Goal: Task Accomplishment & Management: Use online tool/utility

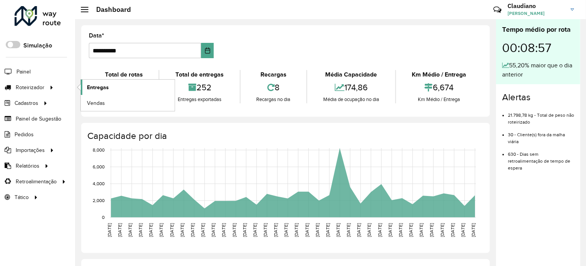
click at [89, 84] on span "Entregas" at bounding box center [98, 88] width 22 height 8
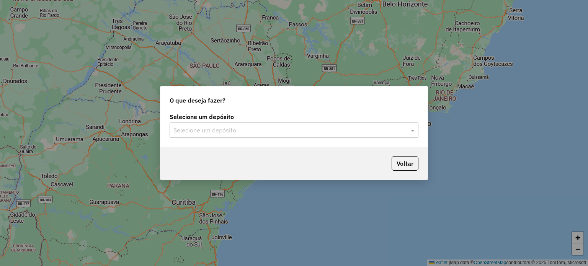
click at [249, 136] on div "Selecione um depósito" at bounding box center [294, 130] width 249 height 15
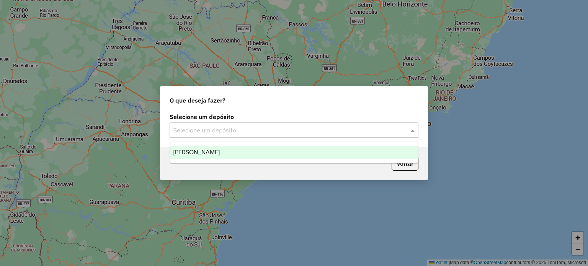
click at [236, 153] on div "[PERSON_NAME]" at bounding box center [294, 152] width 248 height 13
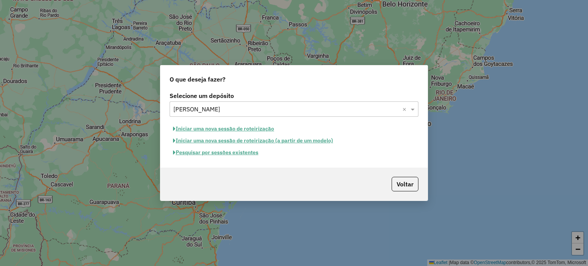
click at [221, 149] on button "Pesquisar por sessões existentes" at bounding box center [216, 153] width 92 height 12
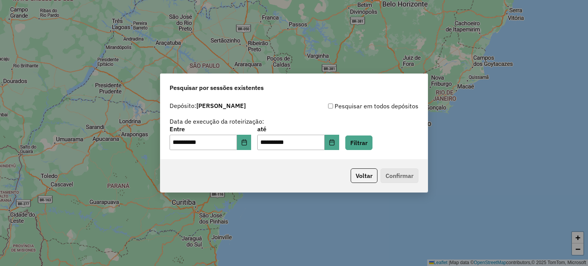
click at [390, 149] on div "**********" at bounding box center [294, 138] width 249 height 24
click at [371, 143] on button "Filtrar" at bounding box center [359, 143] width 27 height 15
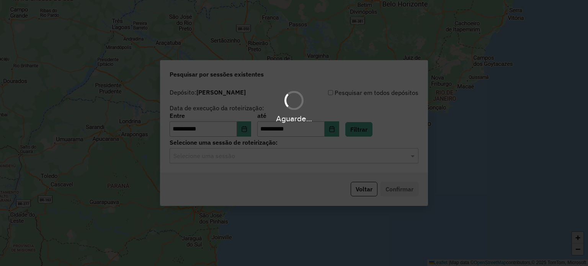
click at [258, 161] on div "Aguarde..." at bounding box center [294, 133] width 588 height 266
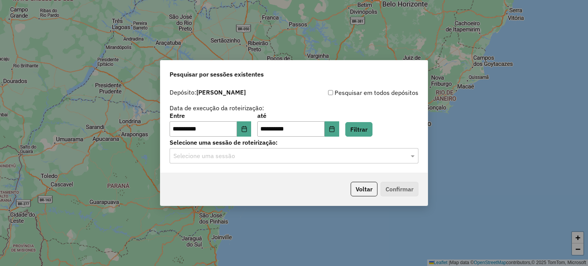
click at [258, 161] on div "Selecione uma sessão" at bounding box center [294, 155] width 249 height 15
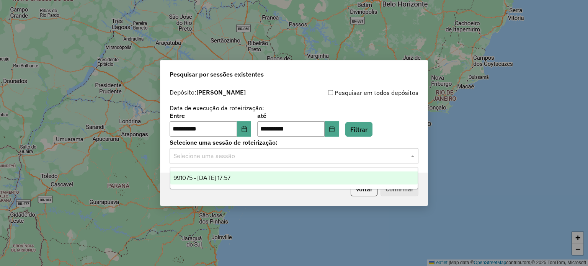
click at [245, 178] on div "991075 - 19/08/2025 17:57" at bounding box center [294, 178] width 248 height 13
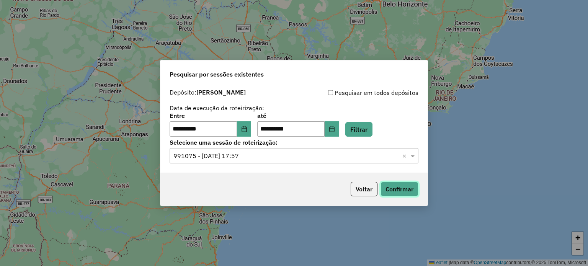
click at [400, 191] on button "Confirmar" at bounding box center [400, 189] width 38 height 15
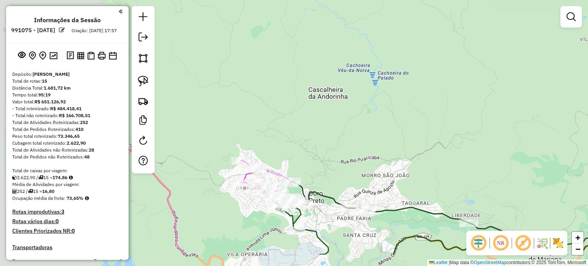
drag, startPoint x: 226, startPoint y: 200, endPoint x: 435, endPoint y: 138, distance: 218.0
click at [435, 138] on div "Janela de atendimento Grade de atendimento Capacidade Transportadoras Veículos …" at bounding box center [294, 133] width 588 height 266
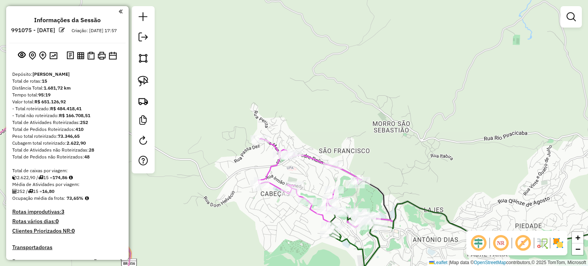
click at [319, 151] on div "Janela de atendimento Grade de atendimento Capacidade Transportadoras Veículos …" at bounding box center [294, 133] width 588 height 266
click at [319, 162] on icon at bounding box center [368, 187] width 218 height 96
select select "**********"
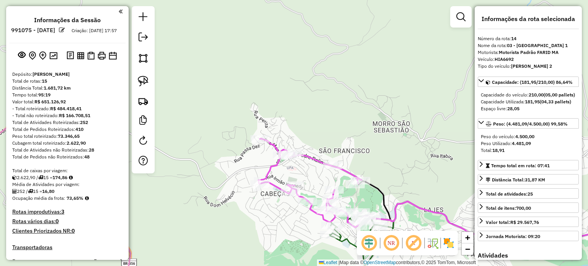
scroll to position [845, 0]
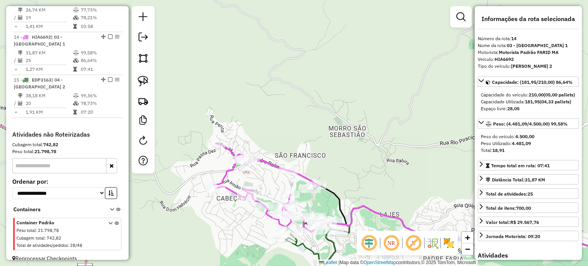
drag, startPoint x: 344, startPoint y: 177, endPoint x: 321, endPoint y: 180, distance: 23.9
click at [313, 181] on div "Janela de atendimento Grade de atendimento Capacidade Transportadoras Veículos …" at bounding box center [294, 133] width 588 height 266
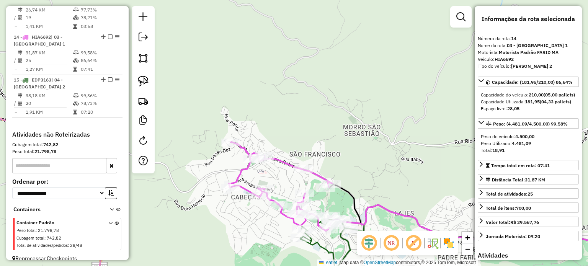
drag, startPoint x: 396, startPoint y: 166, endPoint x: 172, endPoint y: -35, distance: 300.1
click at [172, 0] on html "Aguarde... Pop-up bloqueado! Seu navegador bloqueou automáticamente a abertura …" at bounding box center [294, 133] width 588 height 266
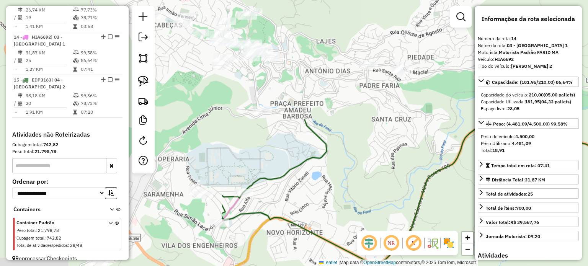
drag, startPoint x: 256, startPoint y: 83, endPoint x: 522, endPoint y: 216, distance: 297.6
click at [526, 219] on hb-router-mapa "Informações da Sessão 991075 - [DATE] Criação: [DATE] 17:57 Depósito: Farid - M…" at bounding box center [294, 133] width 588 height 266
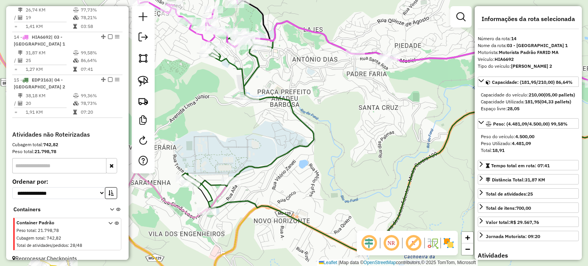
click at [268, 168] on icon at bounding box center [420, 104] width 456 height 167
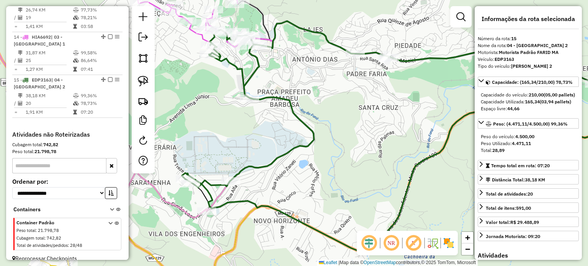
click at [293, 170] on div "Janela de atendimento Grade de atendimento Capacidade Transportadoras Veículos …" at bounding box center [294, 133] width 588 height 266
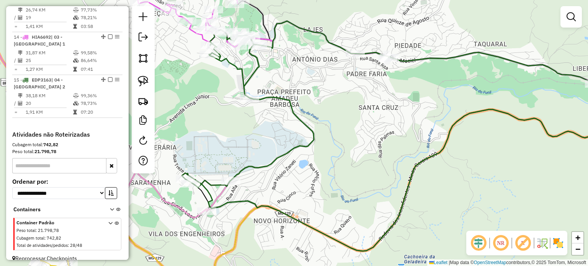
click at [351, 49] on icon at bounding box center [420, 104] width 456 height 167
select select "**********"
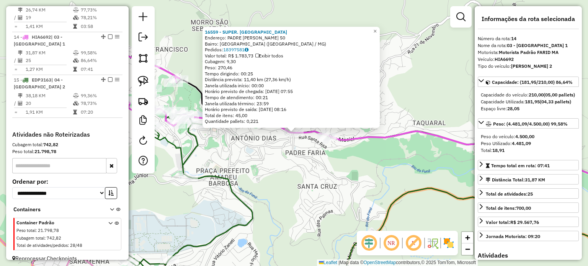
click at [306, 166] on div "16559 - SUPER. ALTO DA CRUZ Endereço: PADRE FARIA 50 Bairro: [GEOGRAPHIC_DATA] …" at bounding box center [294, 133] width 588 height 266
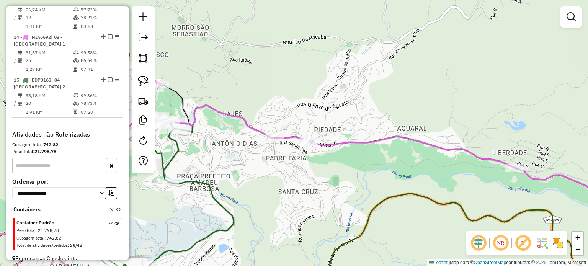
drag, startPoint x: 395, startPoint y: 153, endPoint x: 285, endPoint y: 154, distance: 109.2
click at [285, 154] on div "Janela de atendimento Grade de atendimento Capacidade Transportadoras Veículos …" at bounding box center [294, 133] width 588 height 266
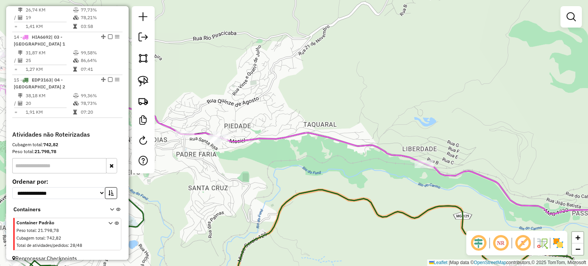
click at [346, 139] on icon at bounding box center [416, 173] width 462 height 81
select select "**********"
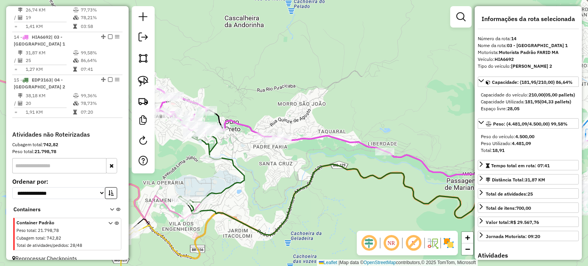
click at [349, 149] on div "Janela de atendimento Grade de atendimento Capacidade Transportadoras Veículos …" at bounding box center [294, 133] width 588 height 266
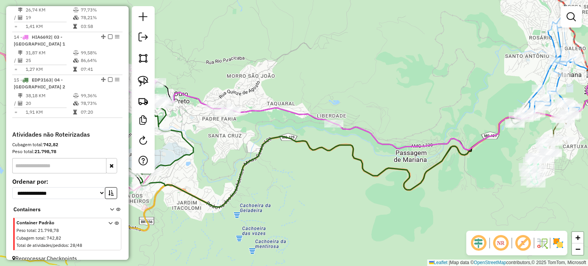
drag, startPoint x: 349, startPoint y: 149, endPoint x: 383, endPoint y: 119, distance: 45.3
click at [315, 115] on div "Janela de atendimento Grade de atendimento Capacidade Transportadoras Veículos …" at bounding box center [294, 133] width 588 height 266
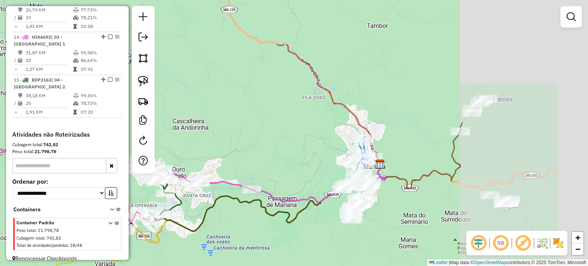
drag, startPoint x: 490, startPoint y: 141, endPoint x: 323, endPoint y: 202, distance: 177.1
click at [323, 202] on icon at bounding box center [289, 183] width 194 height 40
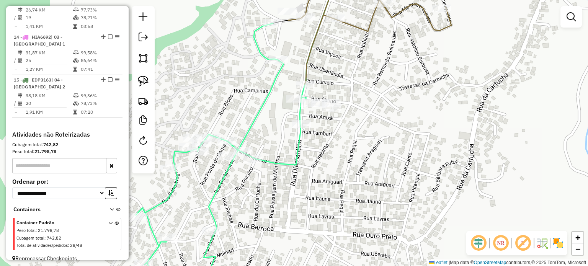
click at [297, 146] on icon at bounding box center [221, 158] width 170 height 270
select select "**********"
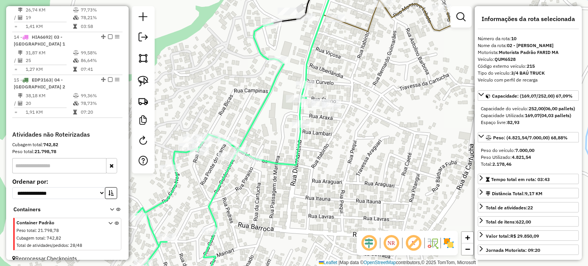
scroll to position [685, 0]
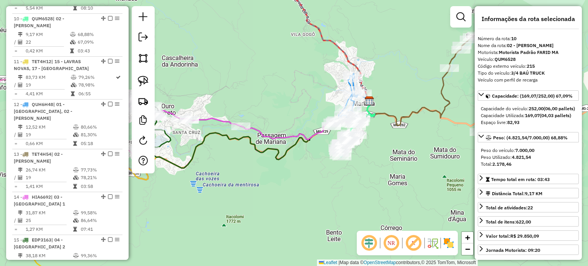
drag, startPoint x: 331, startPoint y: 157, endPoint x: 383, endPoint y: 154, distance: 51.8
click at [383, 154] on div "Janela de atendimento Grade de atendimento Capacidade Transportadoras Veículos …" at bounding box center [294, 133] width 588 height 266
drag, startPoint x: 383, startPoint y: 154, endPoint x: 389, endPoint y: 156, distance: 6.3
click at [388, 156] on div "Janela de atendimento Grade de atendimento Capacidade Transportadoras Veículos …" at bounding box center [294, 133] width 588 height 266
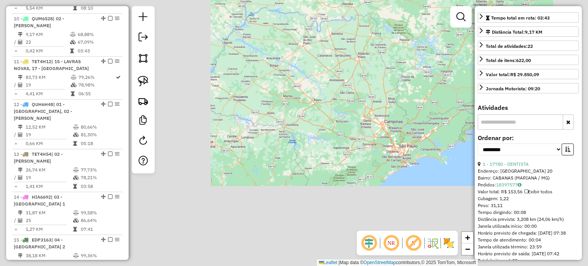
scroll to position [230, 0]
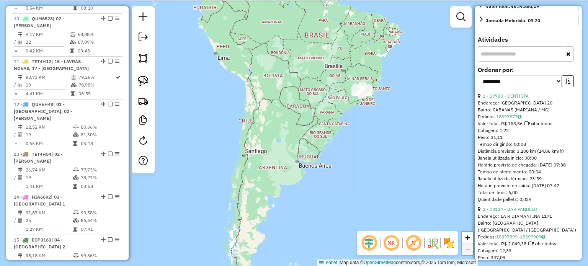
drag, startPoint x: 398, startPoint y: 50, endPoint x: 380, endPoint y: 112, distance: 64.0
click at [380, 112] on div "Janela de atendimento Grade de atendimento Capacidade Transportadoras Veículos …" at bounding box center [294, 133] width 588 height 266
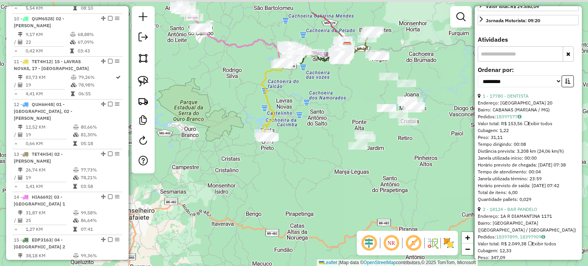
drag, startPoint x: 374, startPoint y: 85, endPoint x: 310, endPoint y: 89, distance: 64.1
click at [322, 136] on div "Janela de atendimento Grade de atendimento Capacidade Transportadoras Veículos …" at bounding box center [294, 133] width 588 height 266
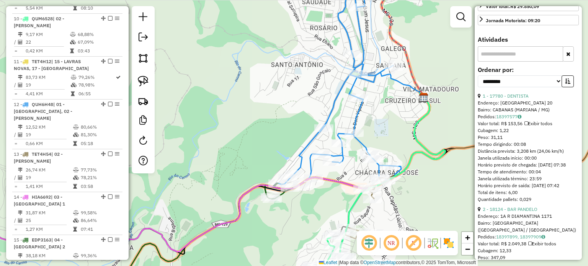
drag, startPoint x: 324, startPoint y: 21, endPoint x: 323, endPoint y: 67, distance: 46.4
click at [323, 67] on div "Janela de atendimento Grade de atendimento Capacidade Transportadoras Veículos …" at bounding box center [294, 133] width 588 height 266
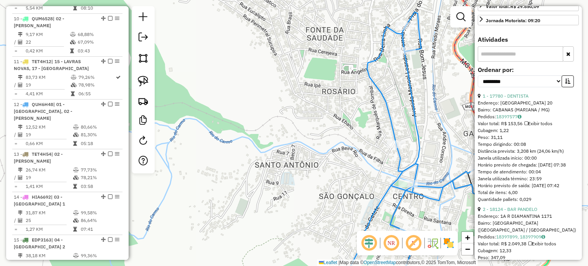
drag, startPoint x: 296, startPoint y: 62, endPoint x: 326, endPoint y: 122, distance: 67.2
click at [326, 121] on div "Janela de atendimento Grade de atendimento Capacidade Transportadoras Veículos …" at bounding box center [294, 133] width 588 height 266
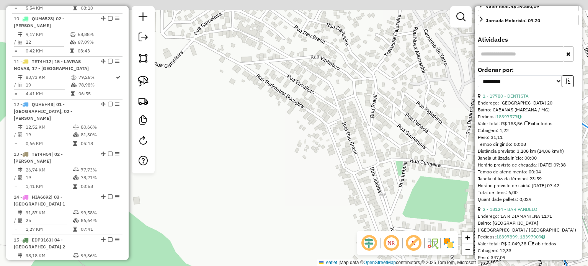
drag, startPoint x: 270, startPoint y: 83, endPoint x: 301, endPoint y: 111, distance: 42.0
click at [301, 111] on div "Janela de atendimento Grade de atendimento Capacidade Transportadoras Veículos …" at bounding box center [294, 133] width 588 height 266
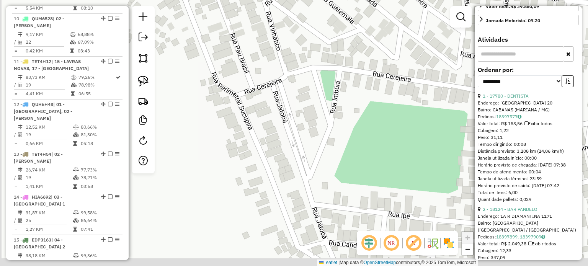
drag, startPoint x: 284, startPoint y: 129, endPoint x: 310, endPoint y: 83, distance: 53.5
click at [310, 83] on div "Janela de atendimento Grade de atendimento Capacidade Transportadoras Veículos …" at bounding box center [294, 133] width 588 height 266
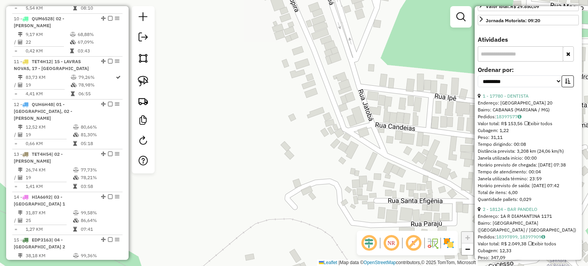
drag, startPoint x: 321, startPoint y: 110, endPoint x: 315, endPoint y: 153, distance: 44.1
click at [315, 153] on div "Janela de atendimento Grade de atendimento Capacidade Transportadoras Veículos …" at bounding box center [294, 133] width 588 height 266
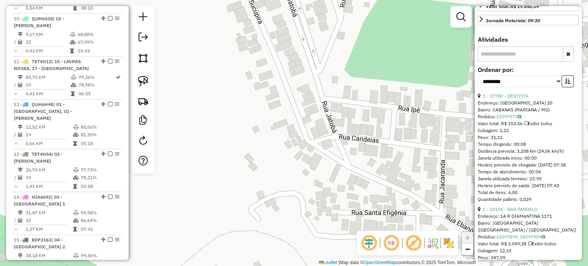
drag, startPoint x: 364, startPoint y: 158, endPoint x: 311, endPoint y: 102, distance: 77.0
click at [312, 104] on div "Janela de atendimento Grade de atendimento Capacidade Transportadoras Veículos …" at bounding box center [294, 133] width 588 height 266
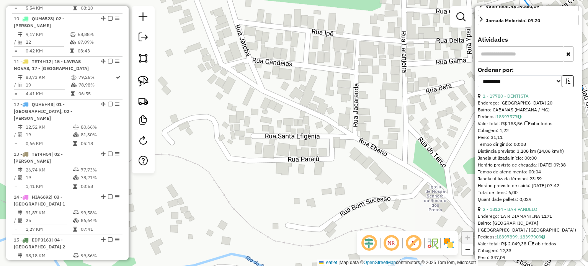
drag, startPoint x: 345, startPoint y: 133, endPoint x: 311, endPoint y: 107, distance: 42.8
click at [311, 107] on div "Janela de atendimento Grade de atendimento Capacidade Transportadoras Veículos …" at bounding box center [294, 133] width 588 height 266
drag, startPoint x: 328, startPoint y: 150, endPoint x: 350, endPoint y: 164, distance: 25.6
click at [350, 164] on div "Janela de atendimento Grade de atendimento Capacidade Transportadoras Veículos …" at bounding box center [294, 133] width 588 height 266
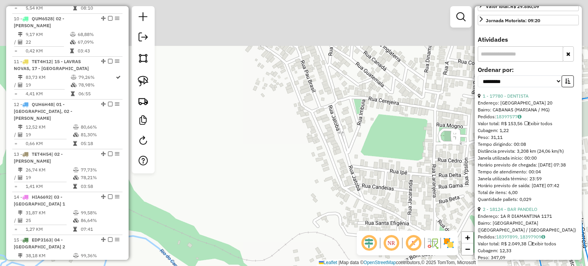
drag, startPoint x: 345, startPoint y: 112, endPoint x: 377, endPoint y: 175, distance: 70.6
click at [377, 175] on div "Janela de atendimento Grade de atendimento Capacidade Transportadoras Veículos …" at bounding box center [294, 133] width 588 height 266
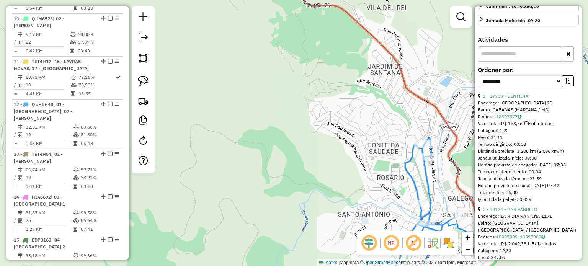
click at [410, 175] on icon at bounding box center [419, 216] width 84 height 156
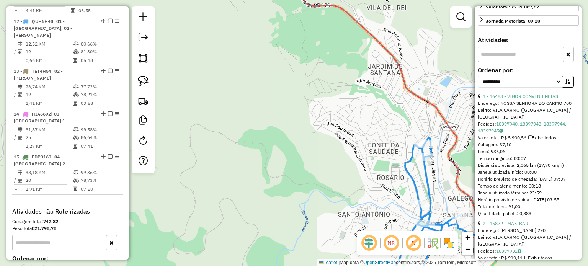
scroll to position [777, 0]
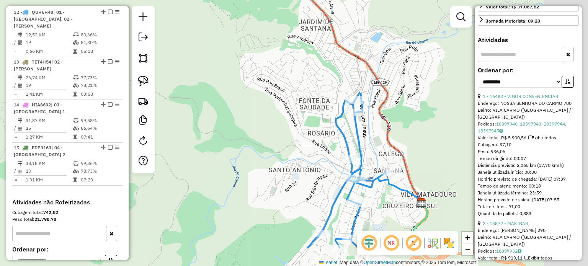
drag, startPoint x: 405, startPoint y: 185, endPoint x: 329, endPoint y: 140, distance: 88.3
click at [330, 140] on div "Janela de atendimento Grade de atendimento Capacidade Transportadoras Veículos …" at bounding box center [294, 133] width 588 height 266
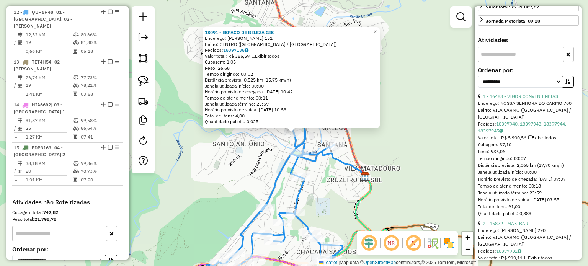
click at [345, 175] on div "18091 - ESPACO DE BELEZA GIS Endereço: WENCESLAU BRAZ 151 Bairro: [GEOGRAPHIC_D…" at bounding box center [294, 133] width 588 height 266
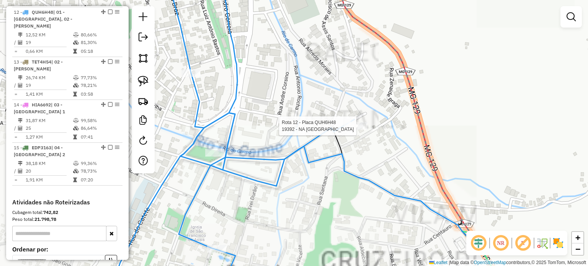
select select "**********"
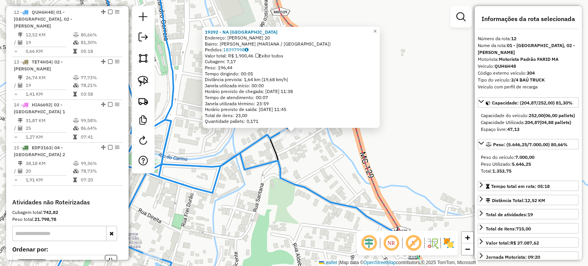
click at [326, 178] on div "19392 - NA [GEOGRAPHIC_DATA] Endereço: CATINHO CAMELO 20 Bairro: [GEOGRAPHIC_DA…" at bounding box center [294, 133] width 588 height 266
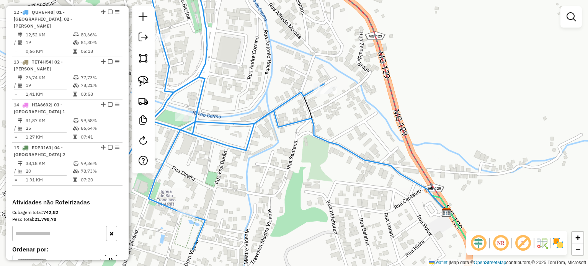
drag, startPoint x: 313, startPoint y: 185, endPoint x: 357, endPoint y: 133, distance: 68.2
click at [352, 136] on div "Janela de atendimento Grade de atendimento Capacidade Transportadoras Veículos …" at bounding box center [294, 133] width 588 height 266
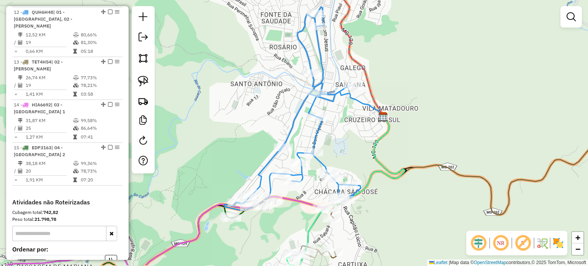
drag, startPoint x: 336, startPoint y: 157, endPoint x: 340, endPoint y: 116, distance: 40.8
click at [338, 121] on div "Janela de atendimento Grade de atendimento Capacidade Transportadoras Veículos …" at bounding box center [294, 133] width 588 height 266
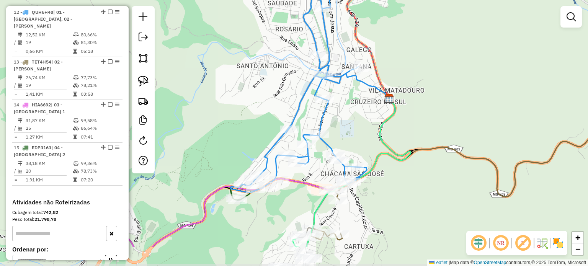
click at [382, 79] on div "Janela de atendimento Grade de atendimento Capacidade Transportadoras Veículos …" at bounding box center [294, 133] width 588 height 266
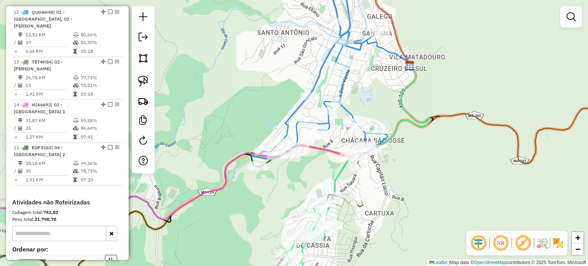
drag, startPoint x: 374, startPoint y: 109, endPoint x: 382, endPoint y: 87, distance: 23.3
click at [382, 87] on div "Janela de atendimento Grade de atendimento Capacidade Transportadoras Veículos …" at bounding box center [294, 133] width 588 height 266
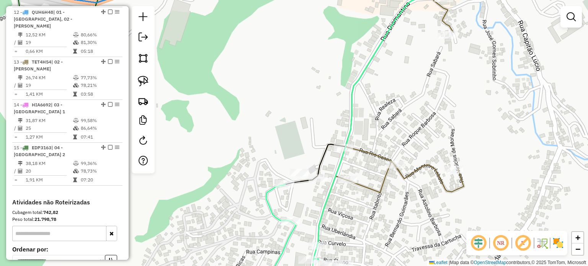
click at [374, 189] on icon at bounding box center [390, 109] width 179 height 272
select select "**********"
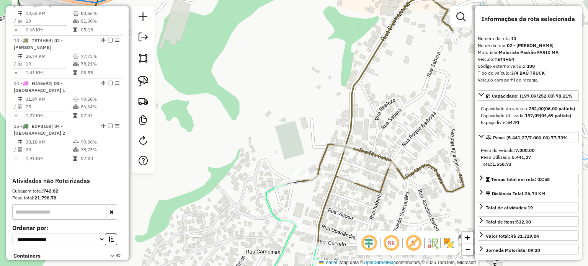
scroll to position [820, 0]
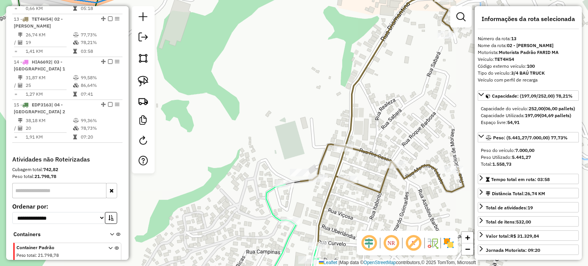
click at [268, 203] on icon at bounding box center [290, 239] width 58 height 108
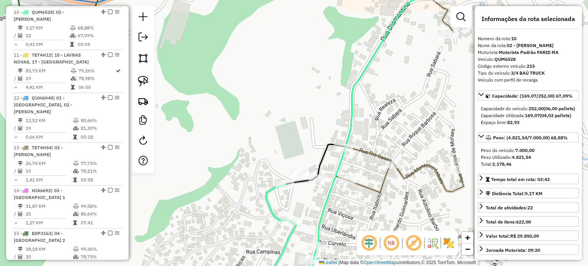
scroll to position [685, 0]
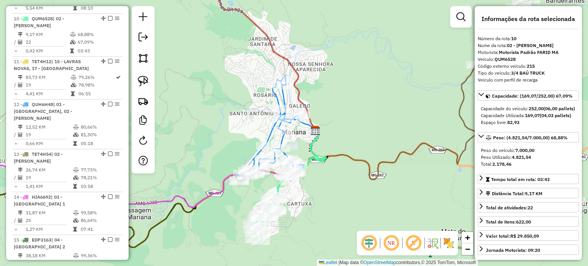
click at [340, 170] on div "Janela de atendimento Grade de atendimento Capacidade Transportadoras Veículos …" at bounding box center [294, 133] width 588 height 266
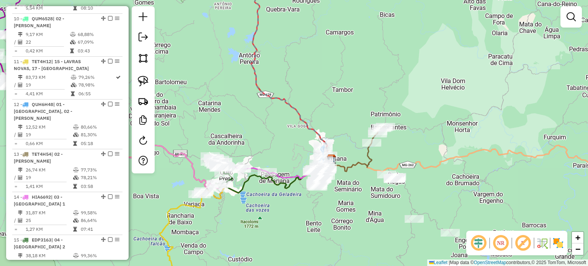
click at [358, 164] on icon at bounding box center [353, 153] width 65 height 52
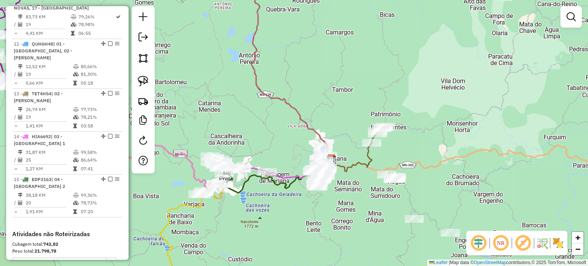
select select "**********"
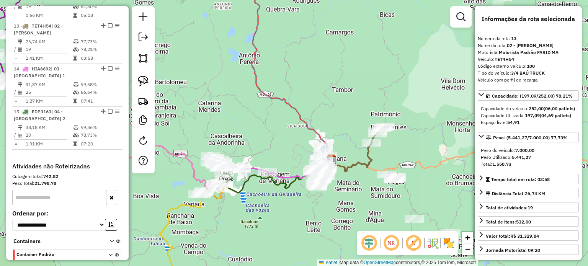
scroll to position [820, 0]
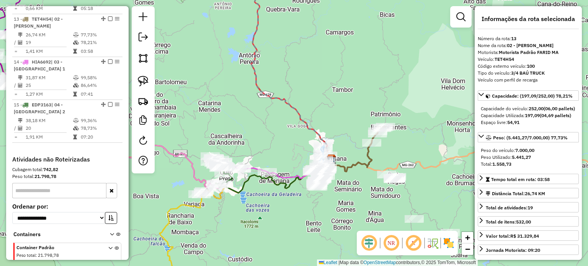
click at [340, 202] on div "Janela de atendimento Grade de atendimento Capacidade Transportadoras Veículos …" at bounding box center [294, 133] width 588 height 266
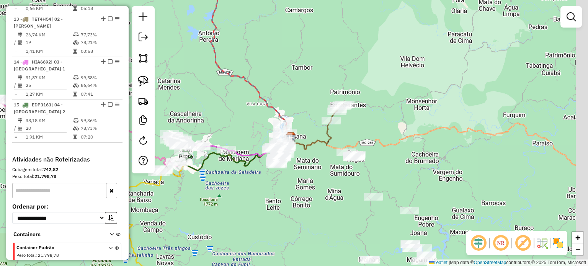
drag, startPoint x: 322, startPoint y: 192, endPoint x: 302, endPoint y: 147, distance: 48.4
click at [304, 152] on div "Janela de atendimento Grade de atendimento Capacidade Transportadoras Veículos …" at bounding box center [294, 133] width 588 height 266
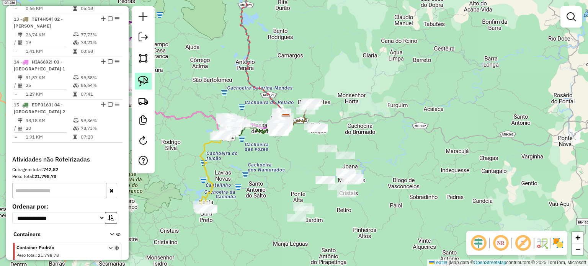
click at [148, 82] on img at bounding box center [143, 81] width 11 height 11
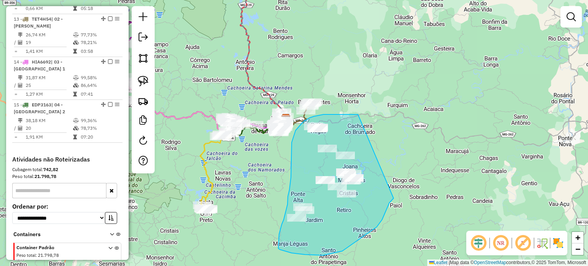
drag, startPoint x: 358, startPoint y: 115, endPoint x: 394, endPoint y: 198, distance: 91.2
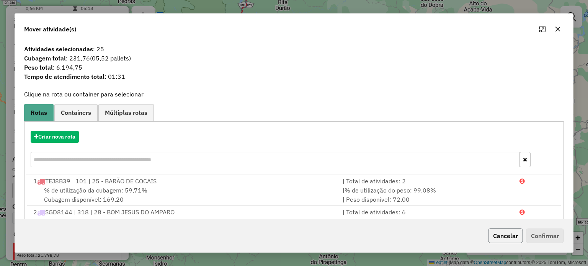
click at [499, 236] on button "Cancelar" at bounding box center [505, 236] width 35 height 15
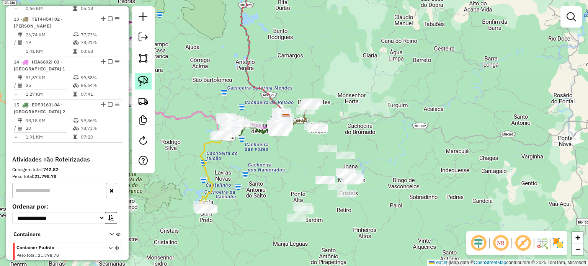
click at [138, 82] on img at bounding box center [143, 81] width 11 height 11
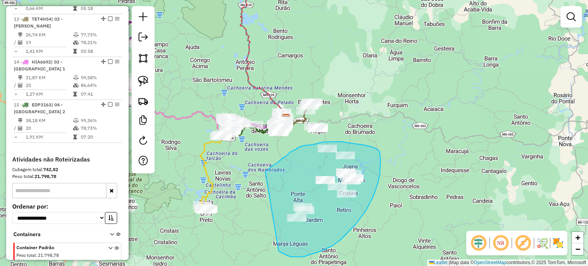
drag, startPoint x: 265, startPoint y: 172, endPoint x: 279, endPoint y: 251, distance: 80.4
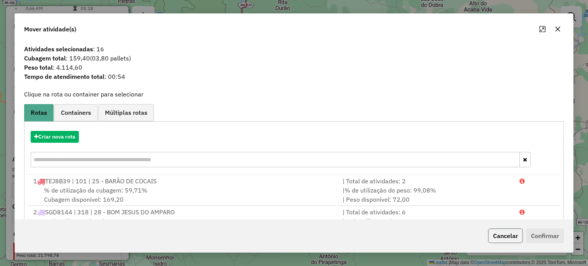
click at [514, 240] on button "Cancelar" at bounding box center [505, 236] width 35 height 15
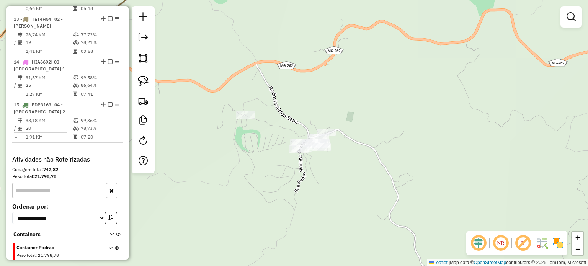
drag, startPoint x: 277, startPoint y: 176, endPoint x: 305, endPoint y: 176, distance: 27.6
click at [305, 176] on div "Janela de atendimento Grade de atendimento Capacidade Transportadoras Veículos …" at bounding box center [294, 133] width 588 height 266
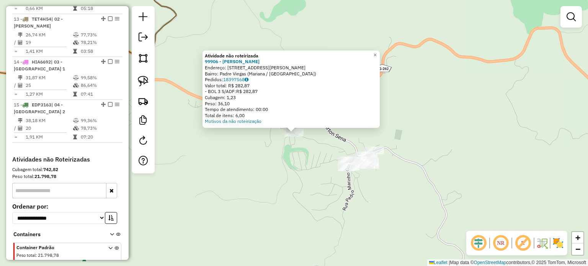
click at [254, 217] on div "Atividade não roteirizada 99906 - JAILTON SANTOS RIBEI Endereço: [STREET_ADDRES…" at bounding box center [294, 133] width 588 height 266
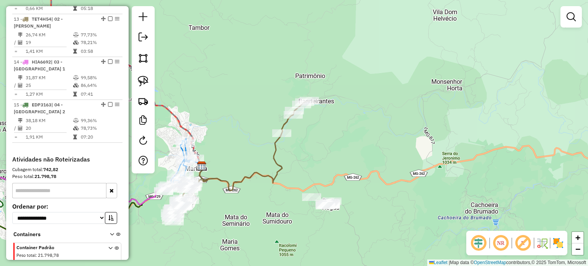
drag, startPoint x: 276, startPoint y: 228, endPoint x: 333, endPoint y: 228, distance: 56.7
click at [333, 228] on div "Janela de atendimento Grade de atendimento Capacidade Transportadoras Veículos …" at bounding box center [294, 133] width 588 height 266
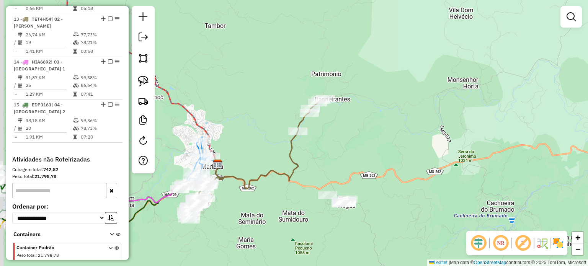
click at [349, 225] on div "Janela de atendimento Grade de atendimento Capacidade Transportadoras Veículos …" at bounding box center [294, 133] width 588 height 266
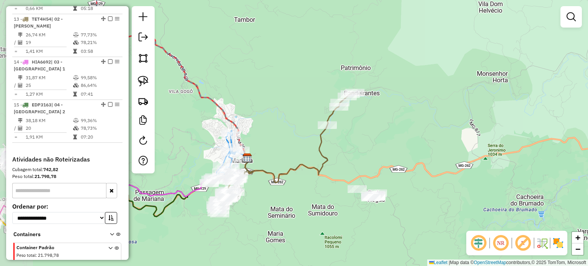
drag, startPoint x: 284, startPoint y: 230, endPoint x: 309, endPoint y: 226, distance: 24.8
click at [309, 226] on div "Janela de atendimento Grade de atendimento Capacidade Transportadoras Veículos …" at bounding box center [294, 133] width 588 height 266
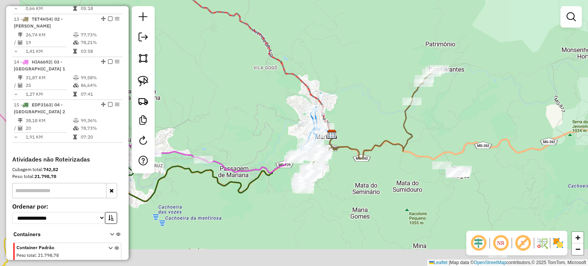
drag, startPoint x: 268, startPoint y: 237, endPoint x: 329, endPoint y: 216, distance: 64.5
click at [329, 216] on div "Janela de atendimento Grade de atendimento Capacidade Transportadoras Veículos …" at bounding box center [294, 133] width 588 height 266
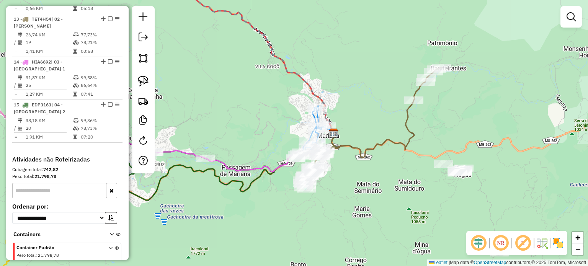
click at [292, 219] on div "Janela de atendimento Grade de atendimento Capacidade Transportadoras Veículos …" at bounding box center [294, 133] width 588 height 266
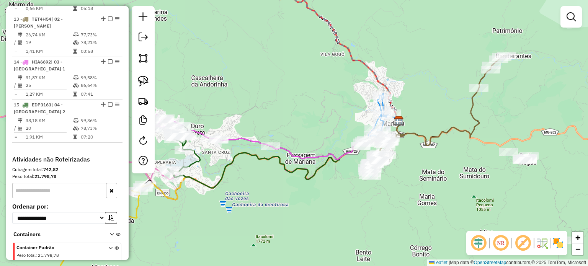
drag, startPoint x: 236, startPoint y: 225, endPoint x: 305, endPoint y: 206, distance: 71.6
click at [305, 206] on div "Janela de atendimento Grade de atendimento Capacidade Transportadoras Veículos …" at bounding box center [294, 133] width 588 height 266
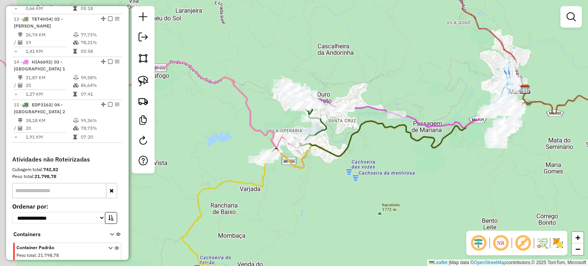
drag, startPoint x: 261, startPoint y: 216, endPoint x: 314, endPoint y: 203, distance: 55.3
click at [314, 203] on div "Janela de atendimento Grade de atendimento Capacidade Transportadoras Veículos …" at bounding box center [294, 133] width 588 height 266
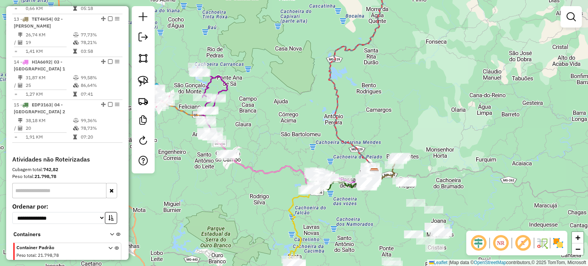
drag, startPoint x: 216, startPoint y: 220, endPoint x: 260, endPoint y: 219, distance: 43.7
click at [258, 220] on div "Janela de atendimento Grade de atendimento Capacidade Transportadoras Veículos …" at bounding box center [294, 133] width 588 height 266
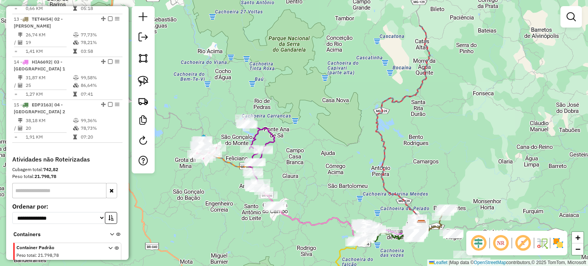
drag, startPoint x: 351, startPoint y: 113, endPoint x: 349, endPoint y: 179, distance: 66.3
click at [349, 179] on div "Janela de atendimento Grade de atendimento Capacidade Transportadoras Veículos …" at bounding box center [294, 133] width 588 height 266
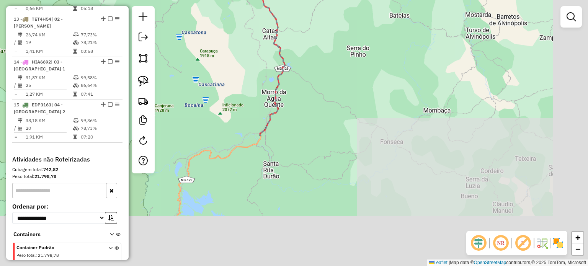
drag, startPoint x: 371, startPoint y: 206, endPoint x: 239, endPoint y: 50, distance: 205.0
click at [239, 50] on div "Janela de atendimento Grade de atendimento Capacidade Transportadoras Veículos …" at bounding box center [294, 133] width 588 height 266
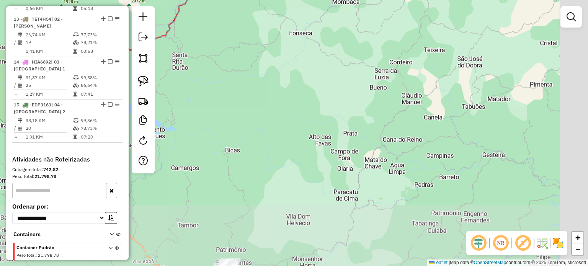
drag, startPoint x: 349, startPoint y: 198, endPoint x: 258, endPoint y: 89, distance: 142.0
click at [258, 89] on div "Janela de atendimento Grade de atendimento Capacidade Transportadoras Veículos …" at bounding box center [294, 133] width 588 height 266
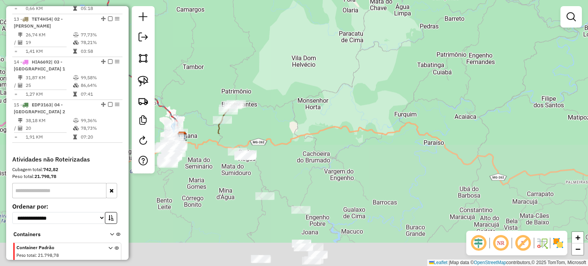
drag, startPoint x: 285, startPoint y: 171, endPoint x: 291, endPoint y: 11, distance: 159.9
click at [291, 11] on div "Janela de atendimento Grade de atendimento Capacidade Transportadoras Veículos …" at bounding box center [294, 133] width 588 height 266
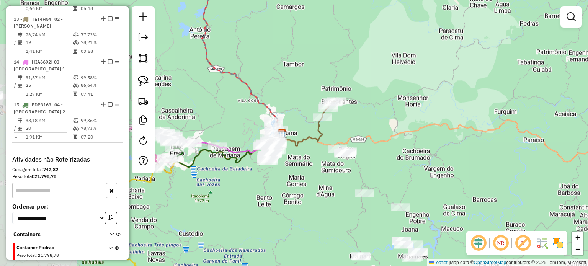
drag, startPoint x: 299, startPoint y: 124, endPoint x: 398, endPoint y: 120, distance: 99.3
click at [403, 116] on div "Janela de atendimento Grade de atendimento Capacidade Transportadoras Veículos …" at bounding box center [294, 133] width 588 height 266
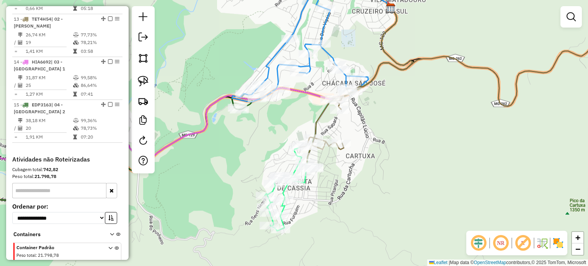
drag, startPoint x: 386, startPoint y: 167, endPoint x: 331, endPoint y: 121, distance: 71.6
click at [331, 121] on div "Janela de atendimento Grade de atendimento Capacidade Transportadoras Veículos …" at bounding box center [294, 133] width 588 height 266
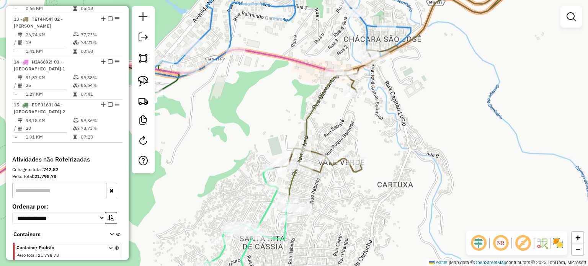
drag, startPoint x: 333, startPoint y: 145, endPoint x: 328, endPoint y: 110, distance: 34.8
click at [328, 110] on div "Janela de atendimento Grade de atendimento Capacidade Transportadoras Veículos …" at bounding box center [294, 133] width 588 height 266
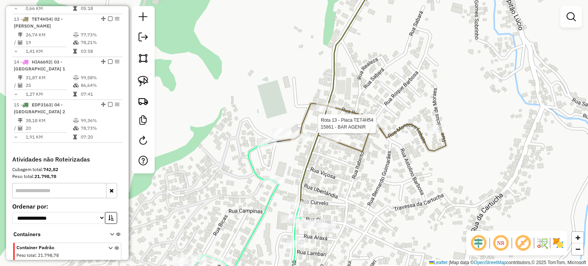
select select "**********"
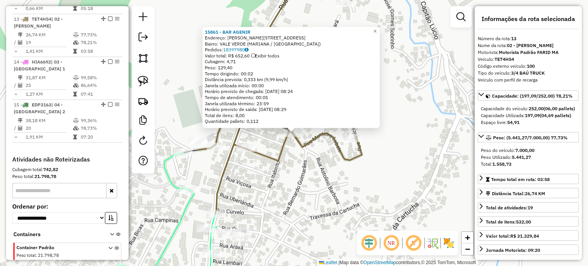
click at [252, 171] on div "15861 - BAR AGENIR Endereço: [PERSON_NAME] 74 Bairro: [GEOGRAPHIC_DATA] ([GEOGR…" at bounding box center [294, 133] width 588 height 266
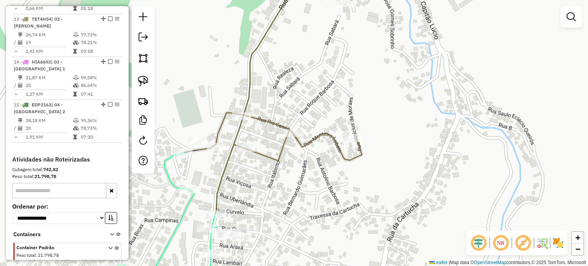
click at [264, 141] on div "Janela de atendimento Grade de atendimento Capacidade Transportadoras Veículos …" at bounding box center [294, 133] width 588 height 266
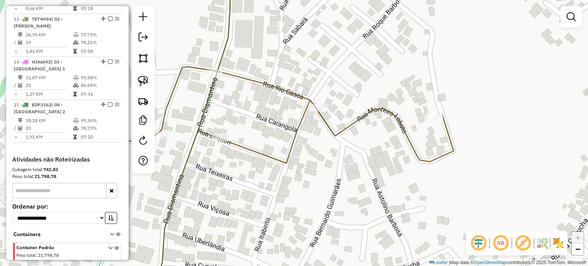
click at [409, 109] on div "Janela de atendimento Grade de atendimento Capacidade Transportadoras Veículos …" at bounding box center [294, 133] width 588 height 266
click at [401, 118] on icon at bounding box center [291, 121] width 326 height 296
select select "**********"
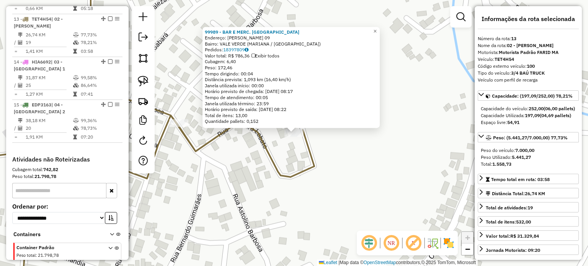
click at [267, 200] on div "99989 - BAR E MERC. [PERSON_NAME]: [PERSON_NAME] 09 Bairro: [GEOGRAPHIC_DATA] (…" at bounding box center [294, 133] width 588 height 266
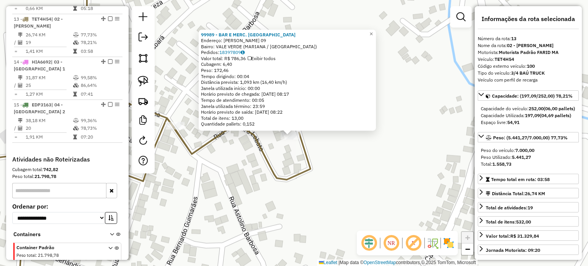
click at [267, 200] on div "99989 - BAR E MERC. [PERSON_NAME]: [PERSON_NAME] 09 Bairro: [GEOGRAPHIC_DATA] (…" at bounding box center [294, 133] width 588 height 266
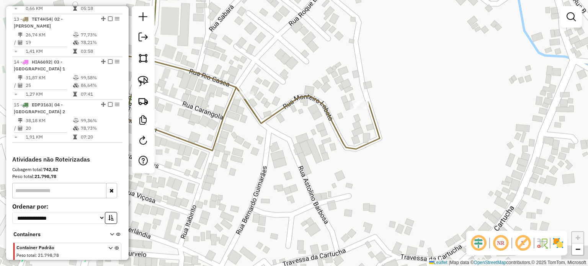
drag, startPoint x: 325, startPoint y: 174, endPoint x: 389, endPoint y: 151, distance: 68.2
click at [388, 151] on div "Janela de atendimento Grade de atendimento Capacidade Transportadoras Veículos …" at bounding box center [294, 133] width 588 height 266
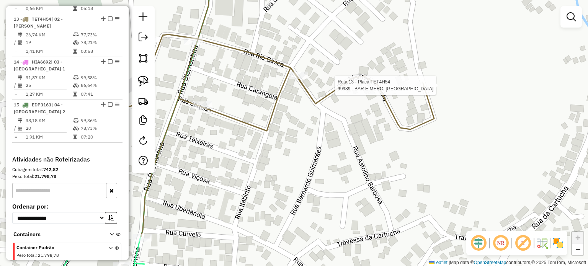
select select "**********"
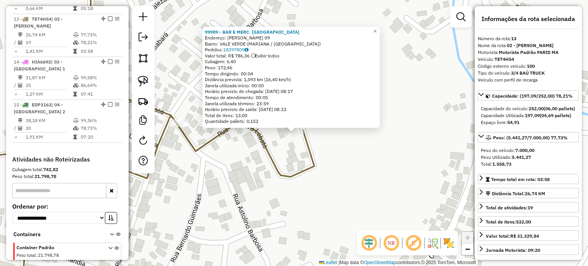
click at [208, 226] on div "99989 - BAR E MERC. [PERSON_NAME]: [PERSON_NAME] 09 Bairro: [GEOGRAPHIC_DATA] (…" at bounding box center [294, 133] width 588 height 266
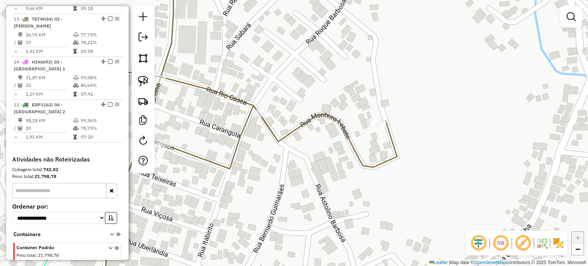
drag, startPoint x: 300, startPoint y: 198, endPoint x: 313, endPoint y: 193, distance: 13.9
click at [313, 193] on div "Janela de atendimento Grade de atendimento Capacidade Transportadoras Veículos …" at bounding box center [294, 133] width 588 height 266
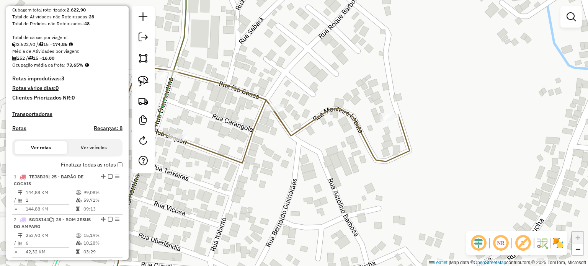
scroll to position [130, 0]
